Goal: Information Seeking & Learning: Find specific fact

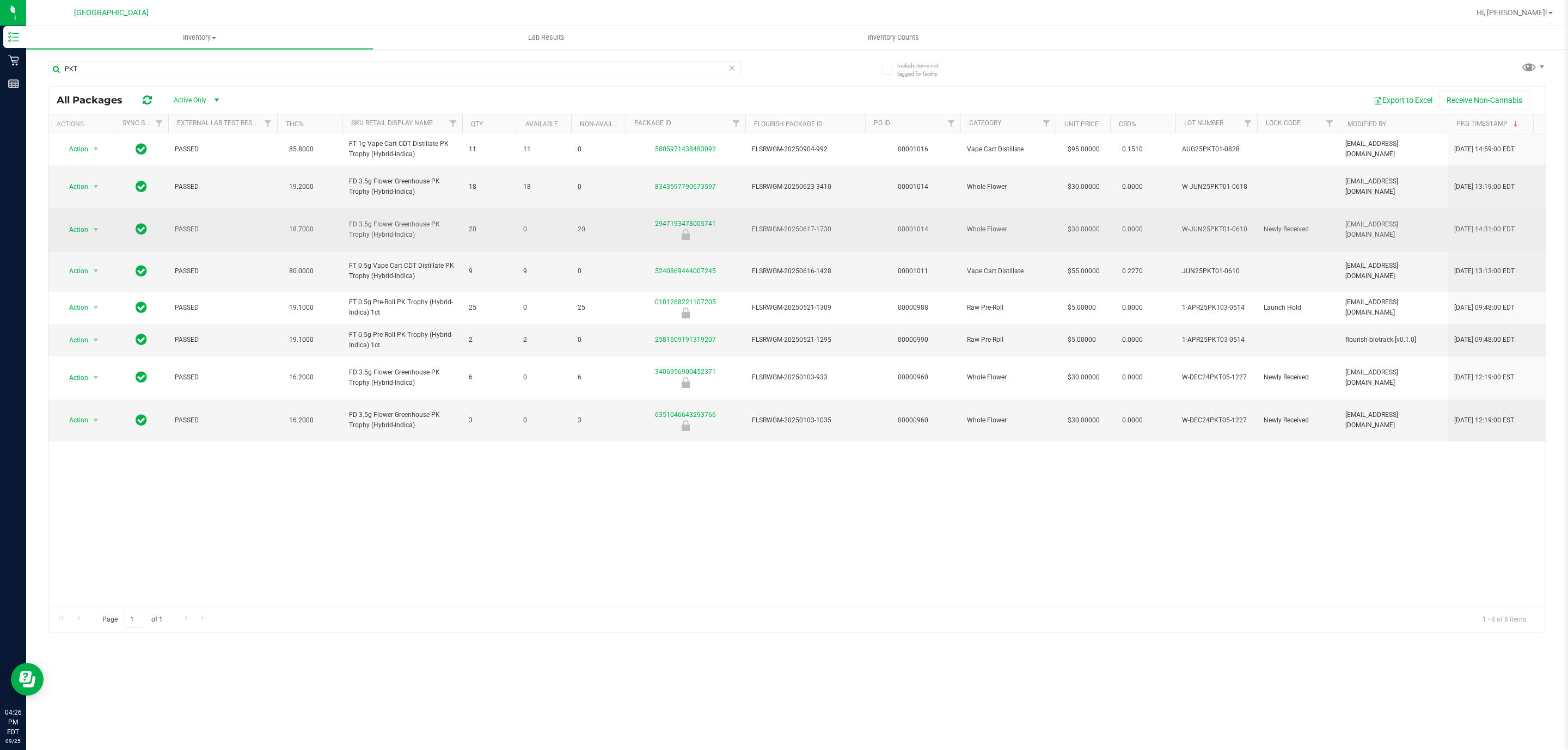
click at [378, 220] on span "FD 3.5g Flower Greenhouse PK Trophy (Hybrid-Indica)" at bounding box center [402, 230] width 107 height 21
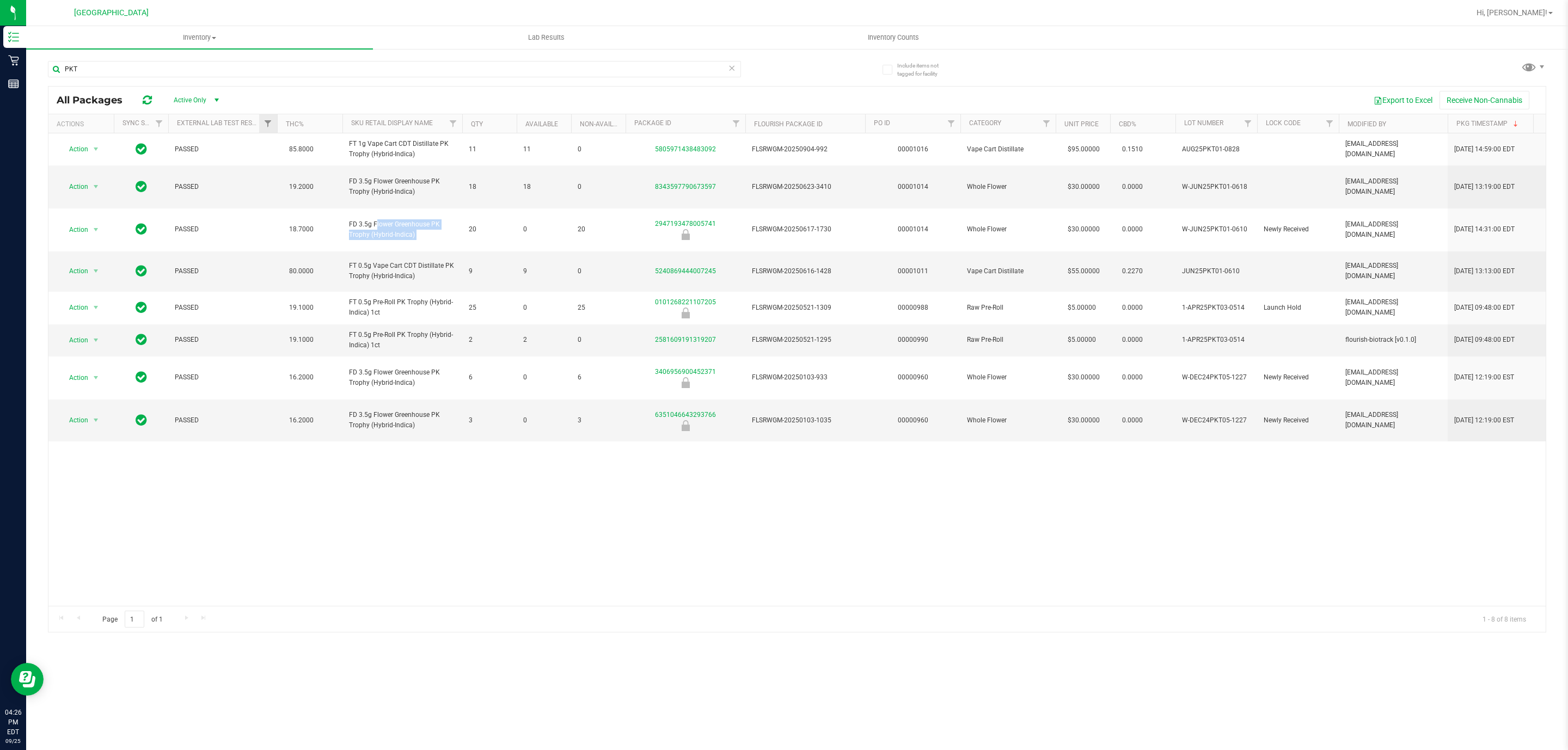
copy tr "FD 3.5g Flower Greenhouse PK Trophy (Hybrid-Indica)"
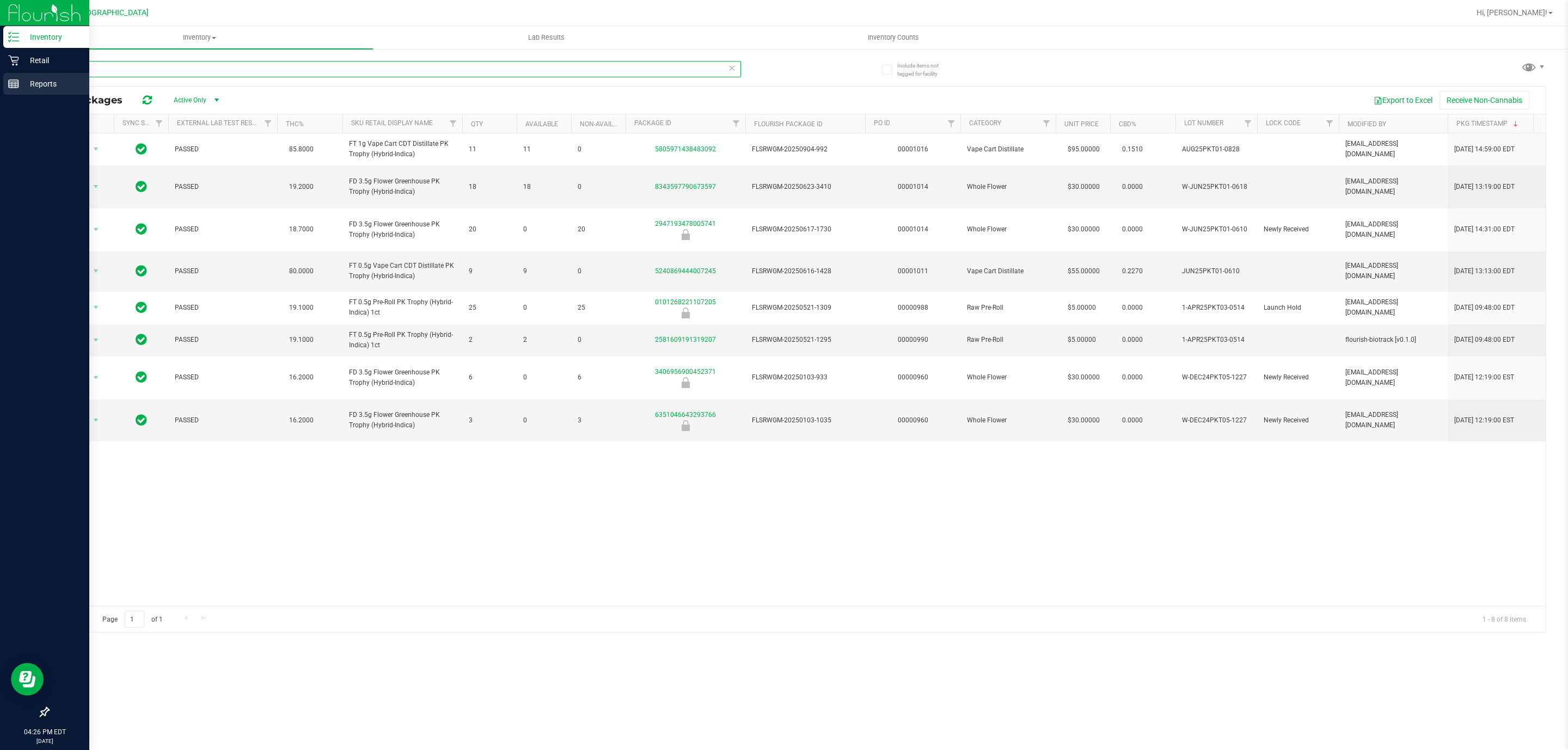
drag, startPoint x: 168, startPoint y: 67, endPoint x: 0, endPoint y: 73, distance: 168.1
click at [0, 73] on div "Inventory Retail Reports 04:26 PM EDT [DATE] 09/25 [GEOGRAPHIC_DATA] WC Hi, [PE…" at bounding box center [784, 375] width 1568 height 750
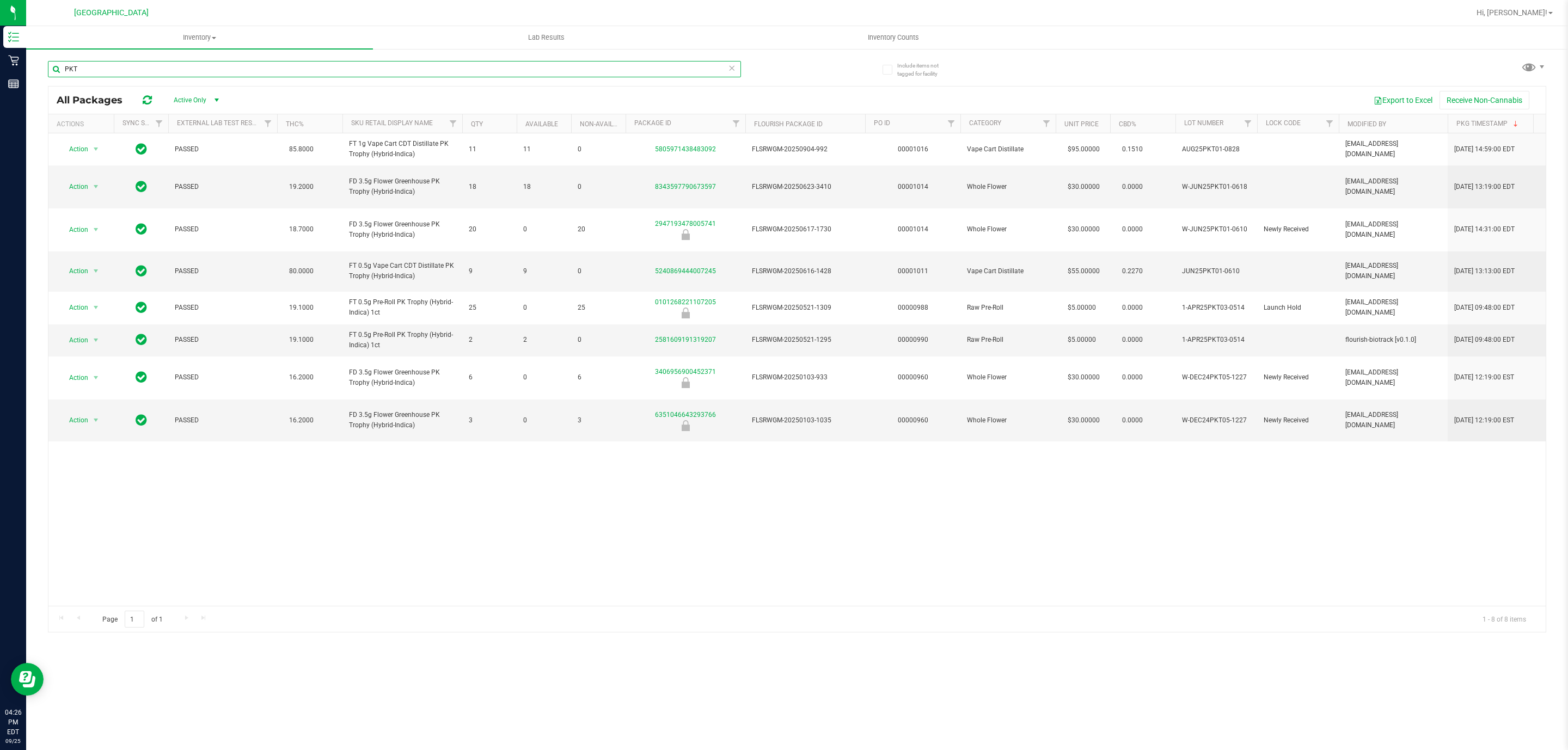
paste input "FD 3.5g Flower Greenhouse PK Trophy (Hybrid-Indica)"
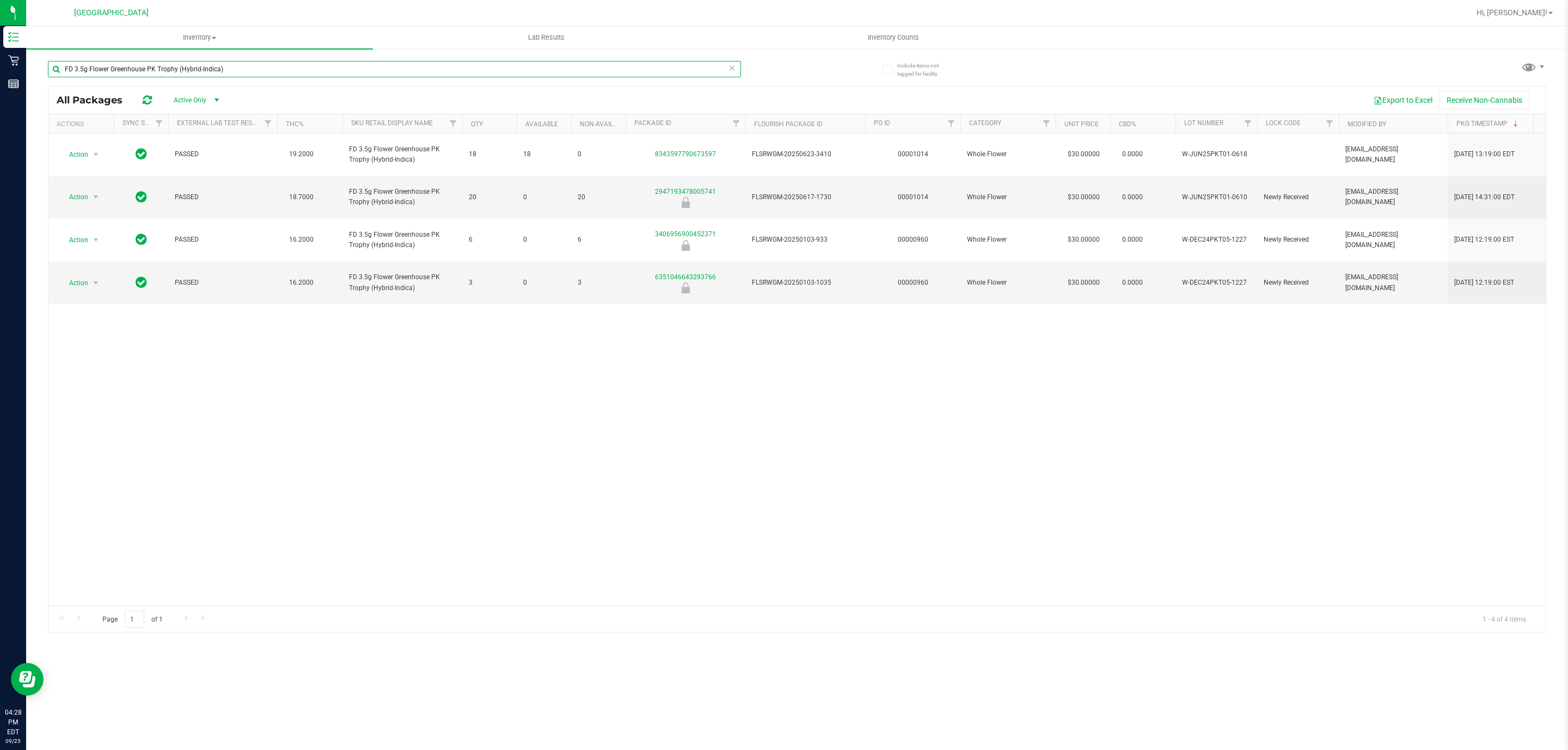
type input "FD 3.5g Flower Greenhouse PK Trophy (Hybrid-Indica)"
click at [1151, 478] on div "Action Action Global inventory Package audit log Print package label Print prod…" at bounding box center [797, 369] width 1497 height 472
